Goal: Task Accomplishment & Management: Complete application form

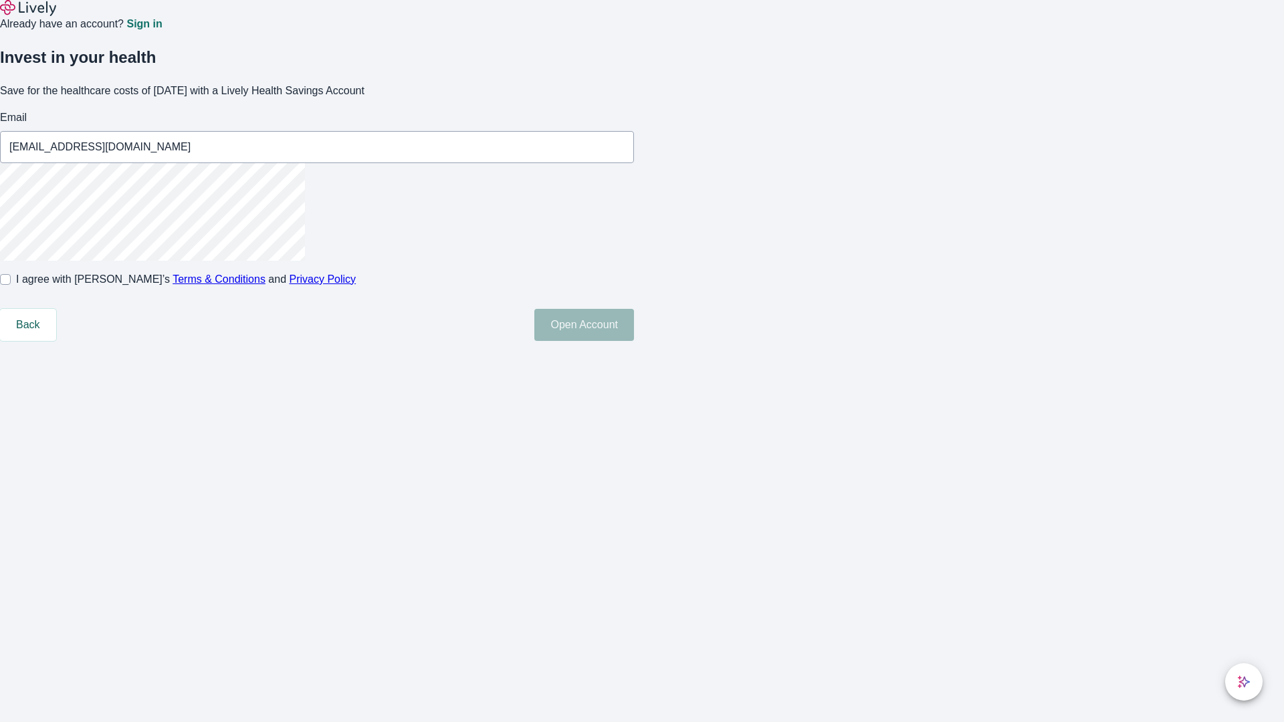
click at [11, 285] on input "I agree with Lively’s Terms & Conditions and Privacy Policy" at bounding box center [5, 279] width 11 height 11
checkbox input "true"
click at [634, 341] on button "Open Account" at bounding box center [584, 325] width 100 height 32
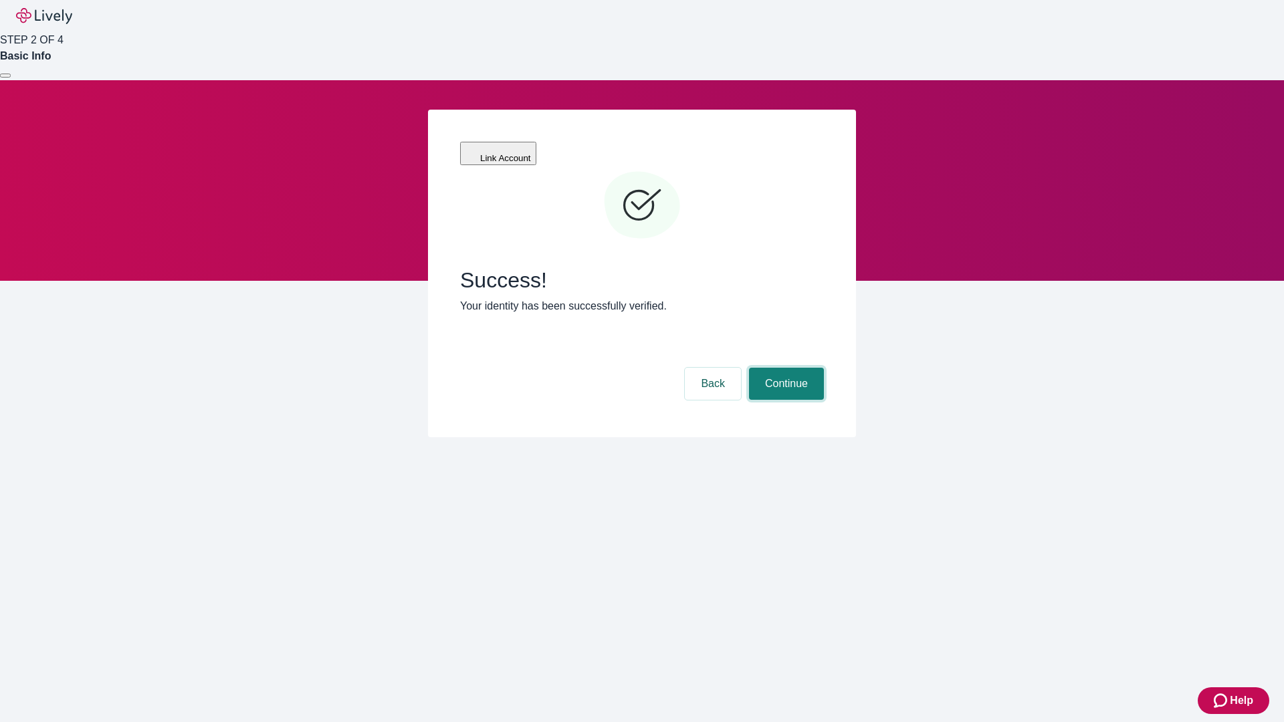
click at [785, 368] on button "Continue" at bounding box center [786, 384] width 75 height 32
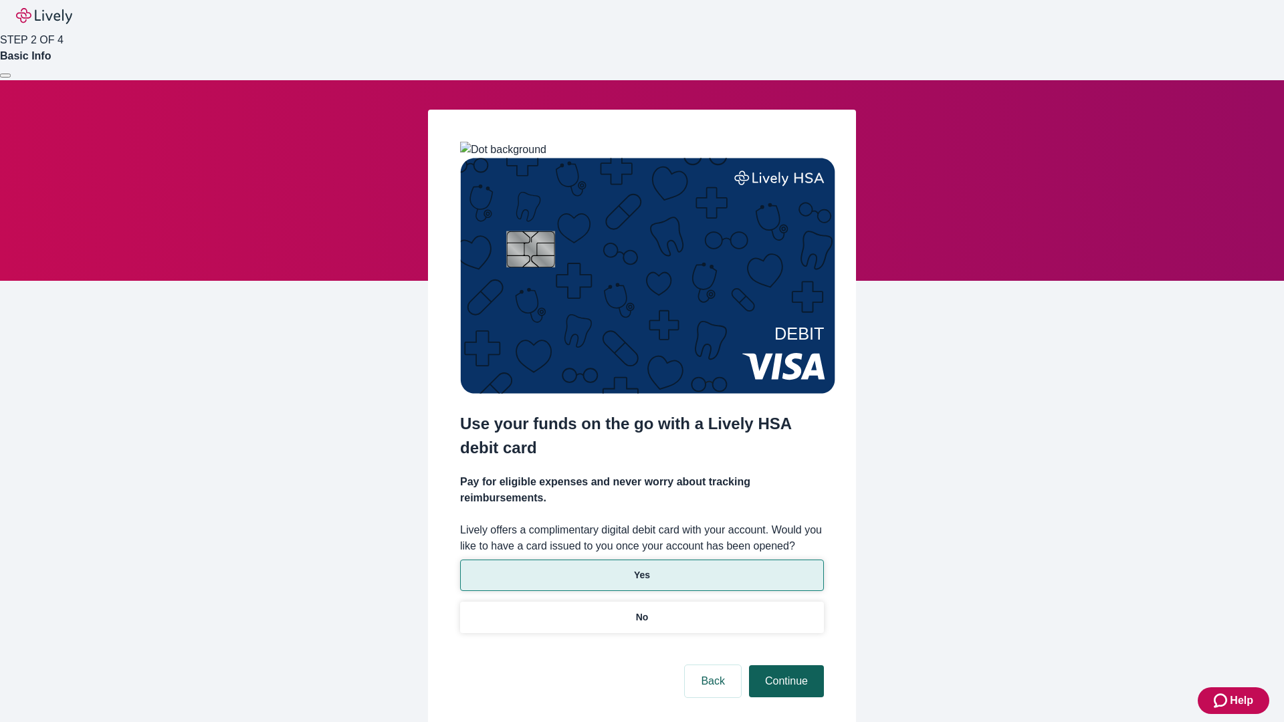
click at [641, 569] on p "Yes" at bounding box center [642, 576] width 16 height 14
click at [785, 665] on button "Continue" at bounding box center [786, 681] width 75 height 32
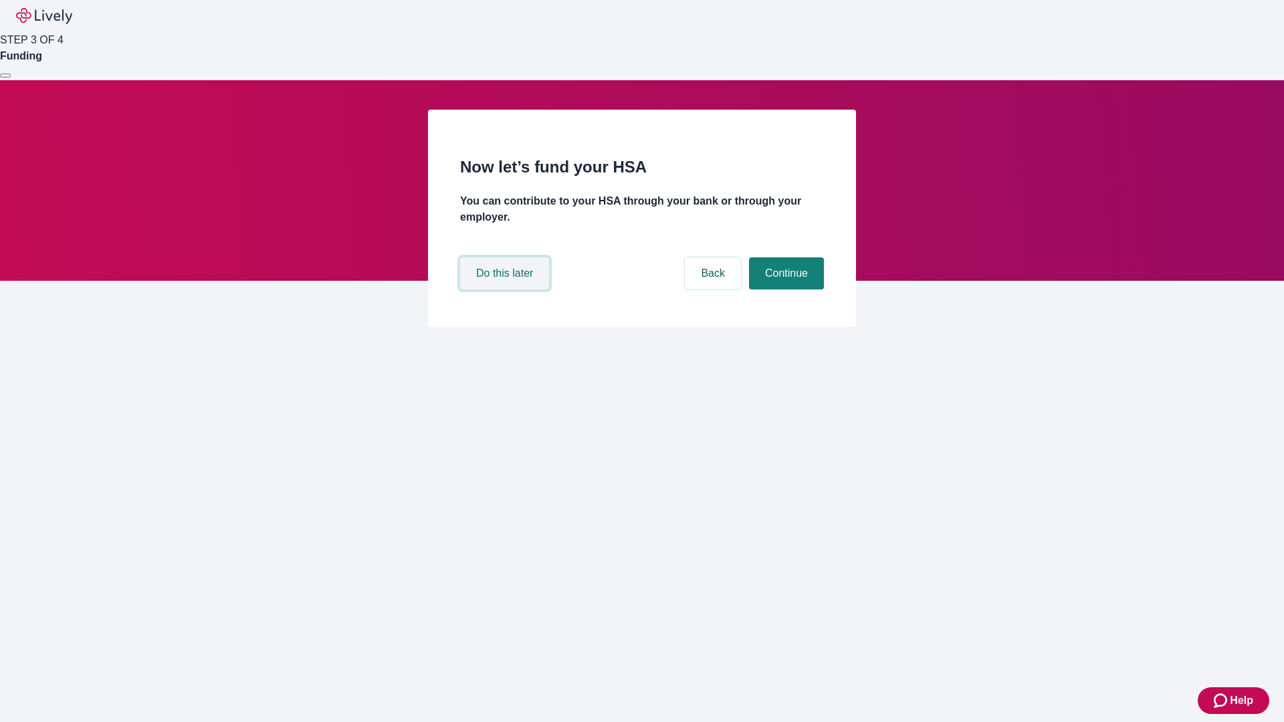
click at [506, 290] on button "Do this later" at bounding box center [504, 274] width 89 height 32
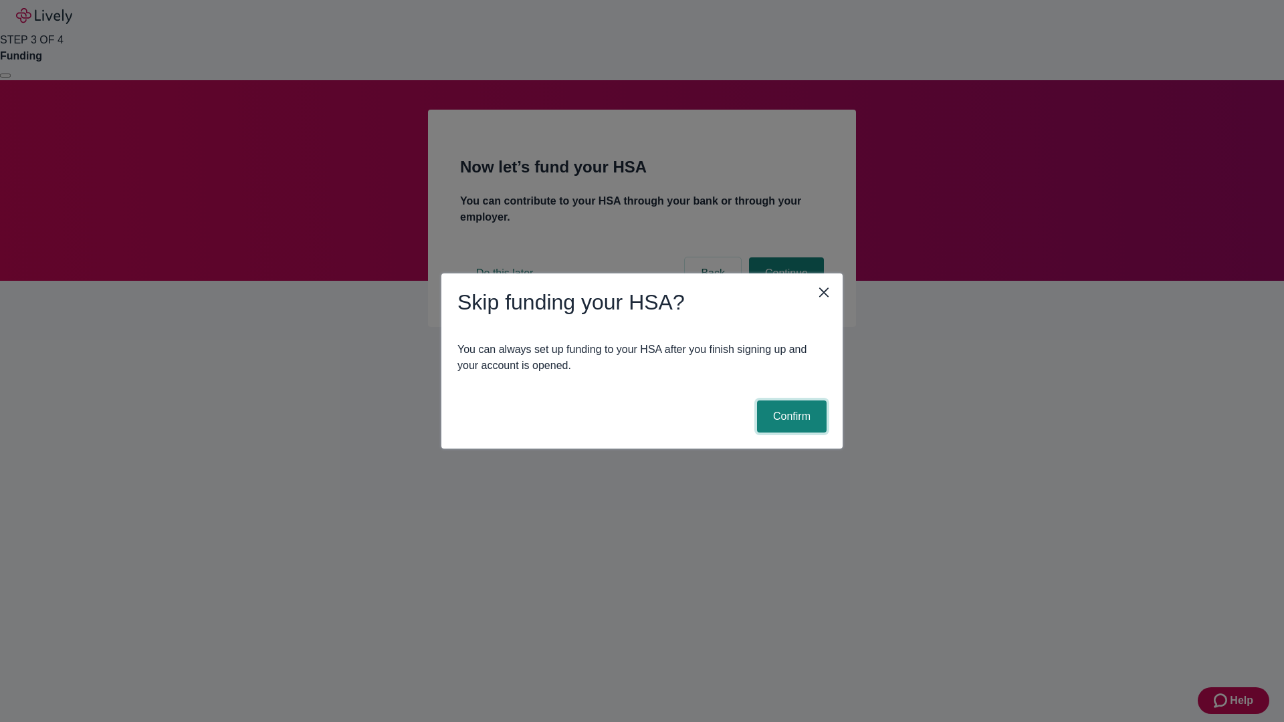
click at [790, 417] on button "Confirm" at bounding box center [792, 417] width 70 height 32
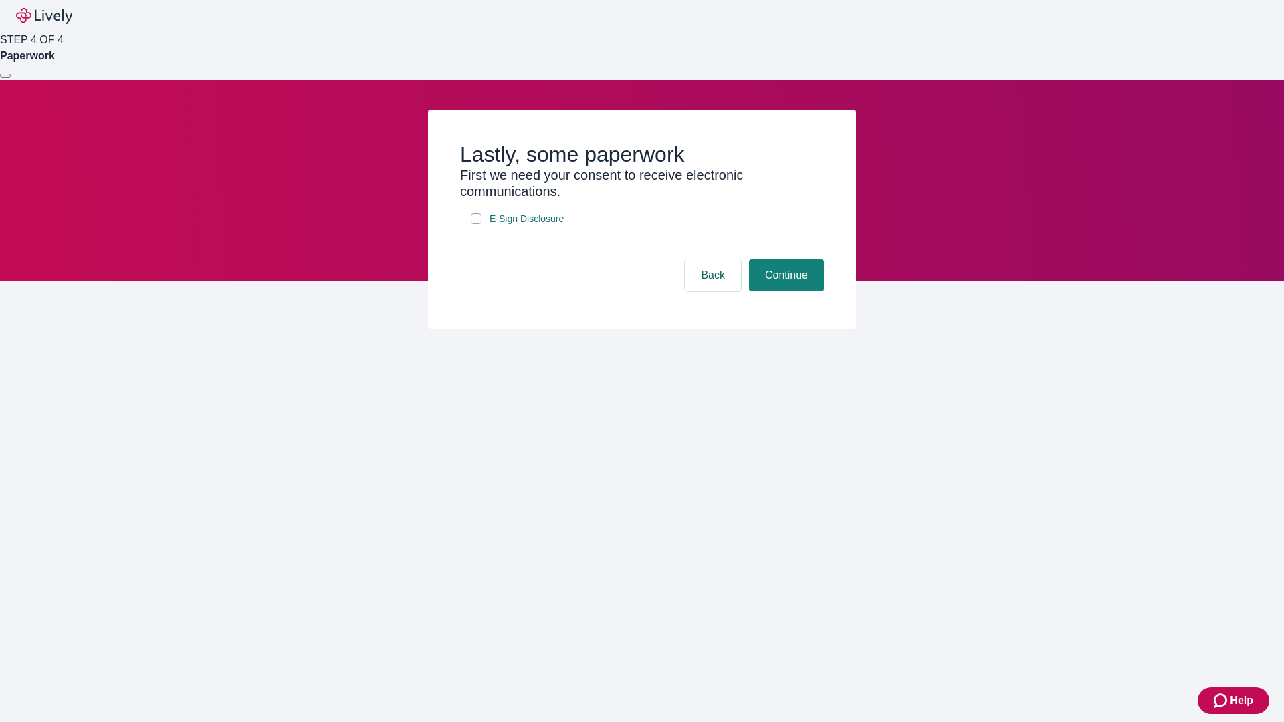
click at [476, 224] on input "E-Sign Disclosure" at bounding box center [476, 218] width 11 height 11
checkbox input "true"
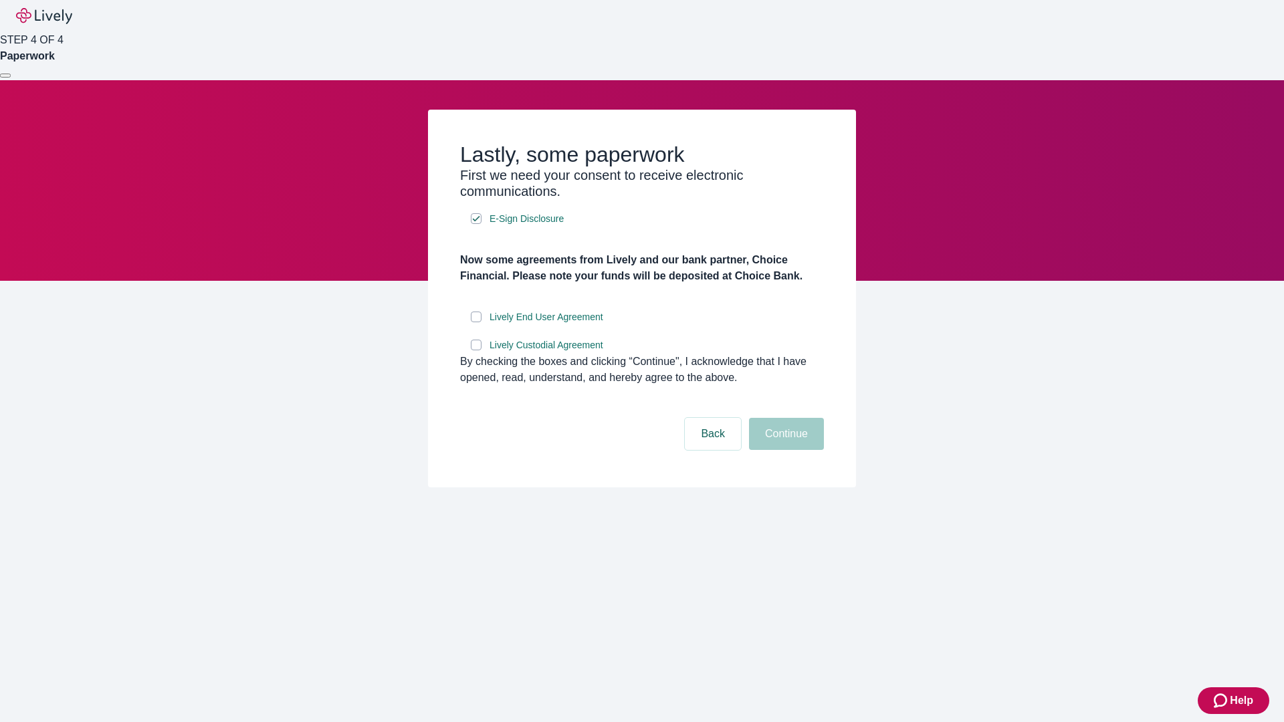
click at [476, 322] on input "Lively End User Agreement" at bounding box center [476, 317] width 11 height 11
checkbox input "true"
click at [476, 350] on input "Lively Custodial Agreement" at bounding box center [476, 345] width 11 height 11
checkbox input "true"
click at [785, 450] on button "Continue" at bounding box center [786, 434] width 75 height 32
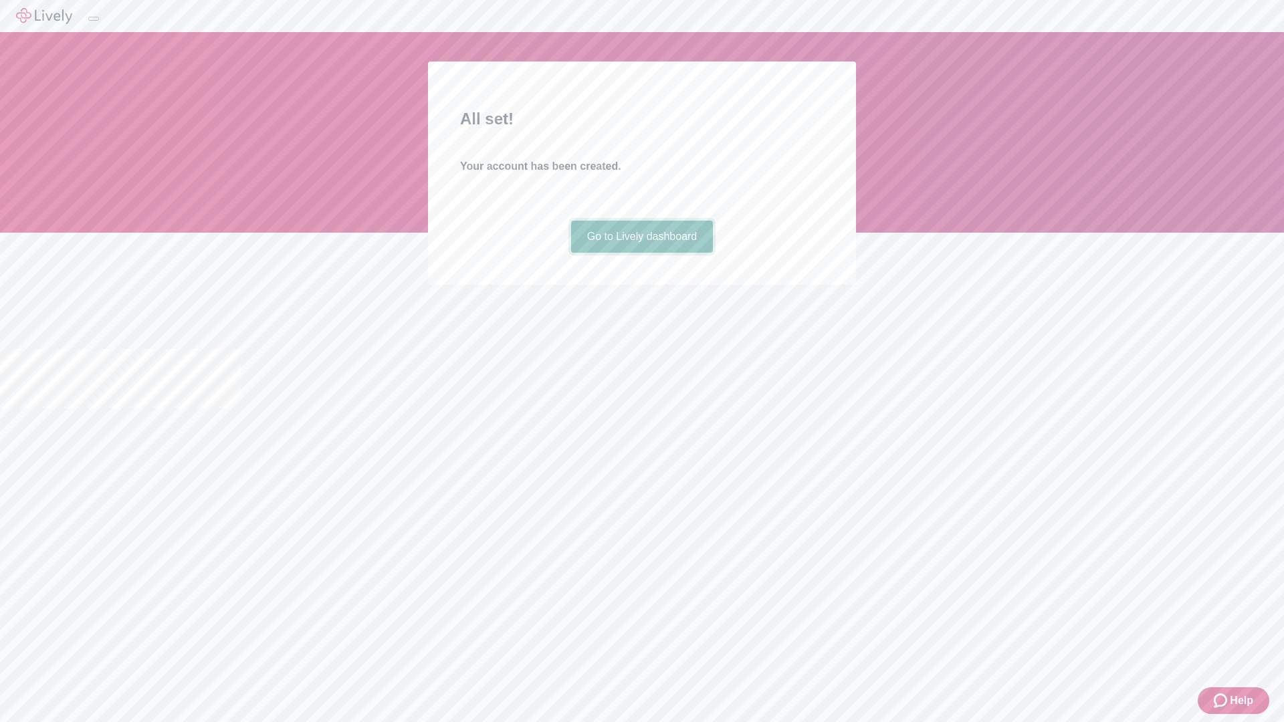
click at [641, 253] on link "Go to Lively dashboard" at bounding box center [642, 237] width 142 height 32
